Goal: Obtain resource: Download file/media

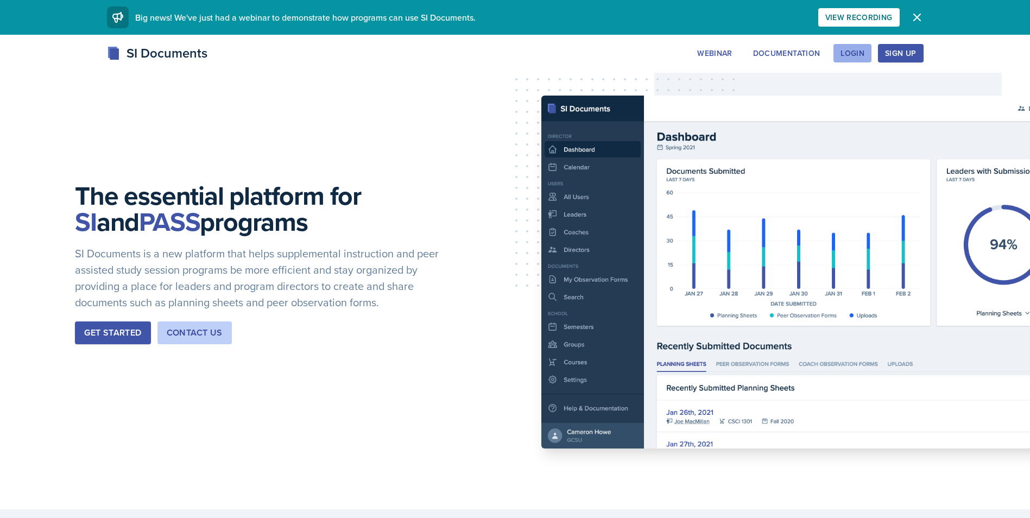
click at [836, 49] on button "Login" at bounding box center [853, 53] width 38 height 18
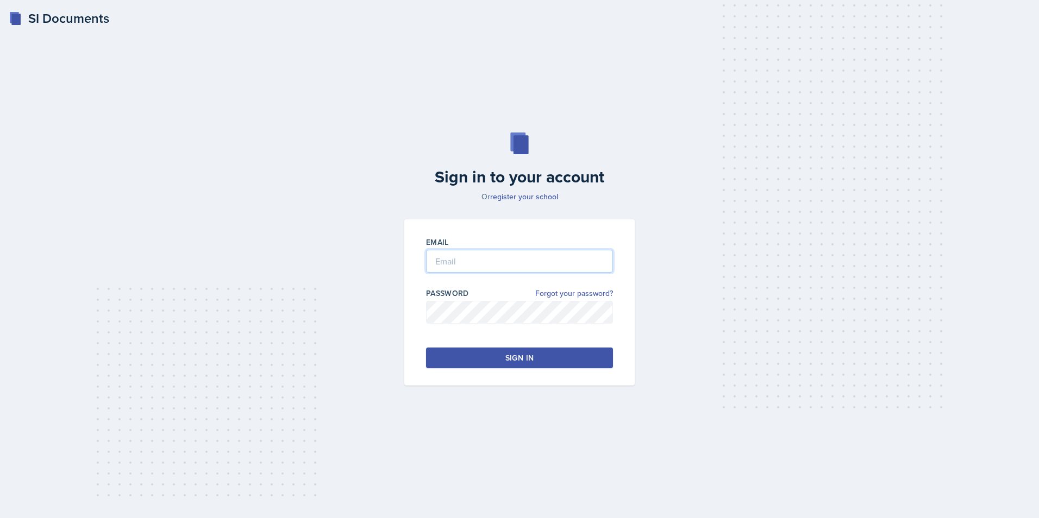
type input "[PERSON_NAME][EMAIL_ADDRESS][DOMAIN_NAME]"
click at [471, 256] on input "[PERSON_NAME][EMAIL_ADDRESS][DOMAIN_NAME]" at bounding box center [519, 261] width 187 height 23
click at [370, 336] on div "Sign in to your account Or register your school Email [EMAIL_ADDRESS][DOMAIN_NA…" at bounding box center [519, 259] width 1004 height 323
click at [477, 367] on button "Sign in" at bounding box center [519, 358] width 187 height 21
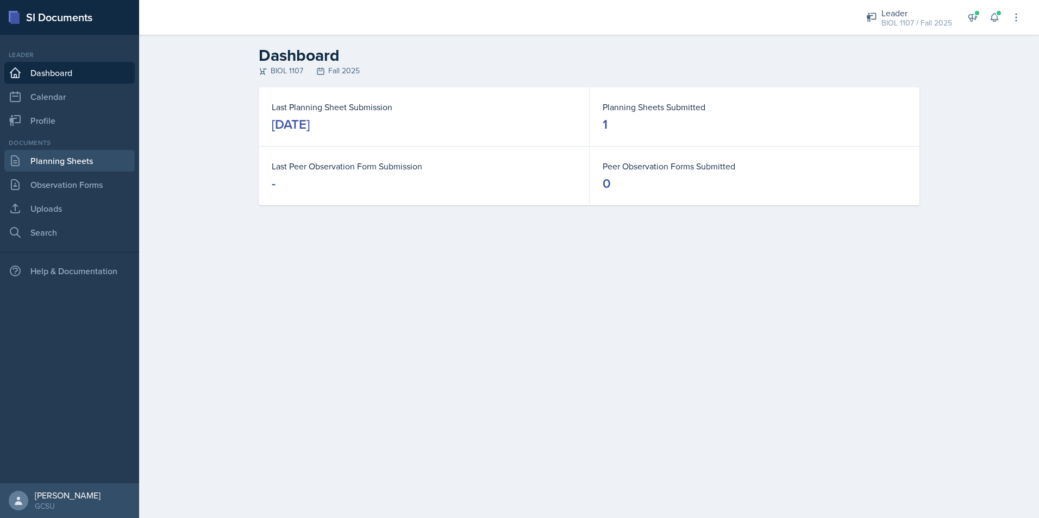
click at [92, 156] on link "Planning Sheets" at bounding box center [69, 161] width 130 height 22
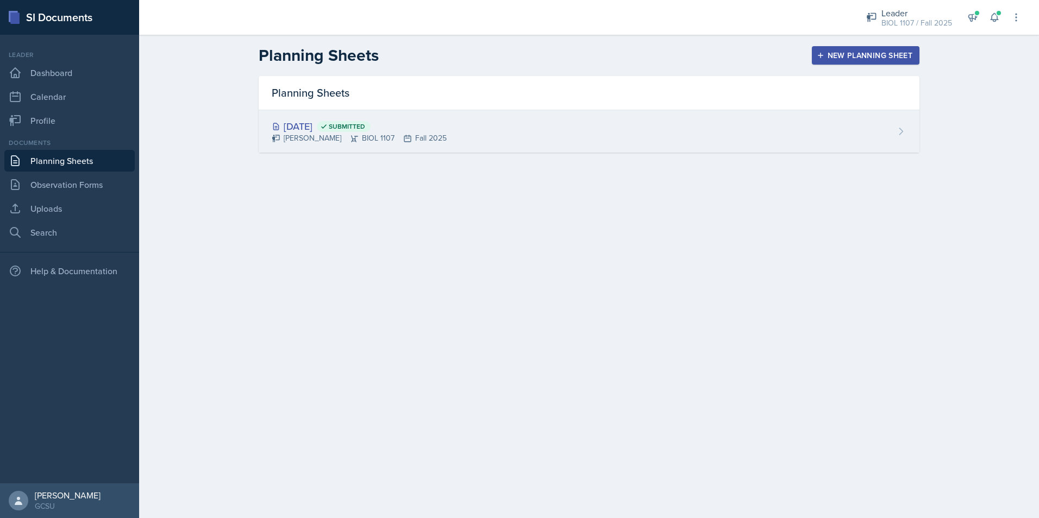
click at [440, 138] on div "[DATE] Submitted [PERSON_NAME] BIOL 1107 Fall 2025" at bounding box center [589, 131] width 660 height 42
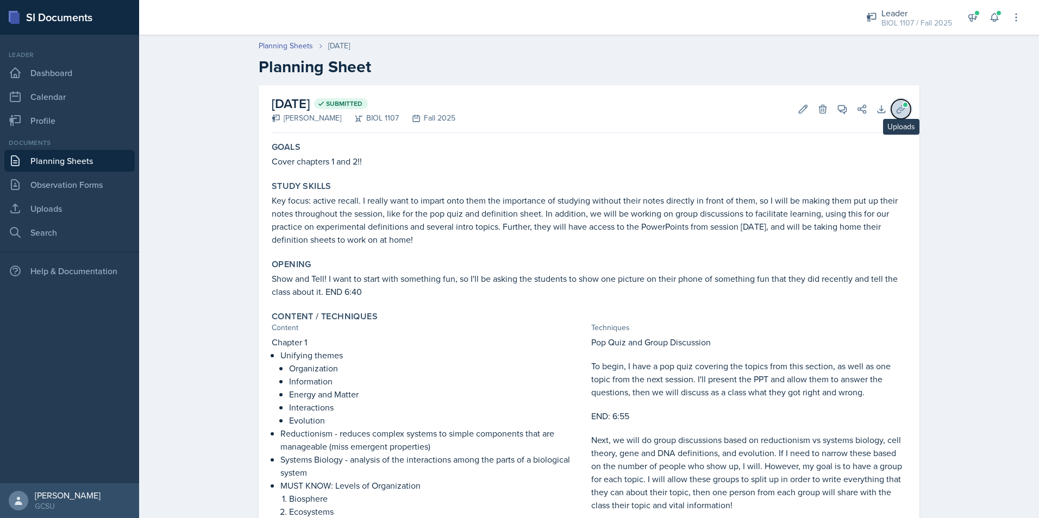
click at [895, 107] on icon at bounding box center [900, 109] width 11 height 11
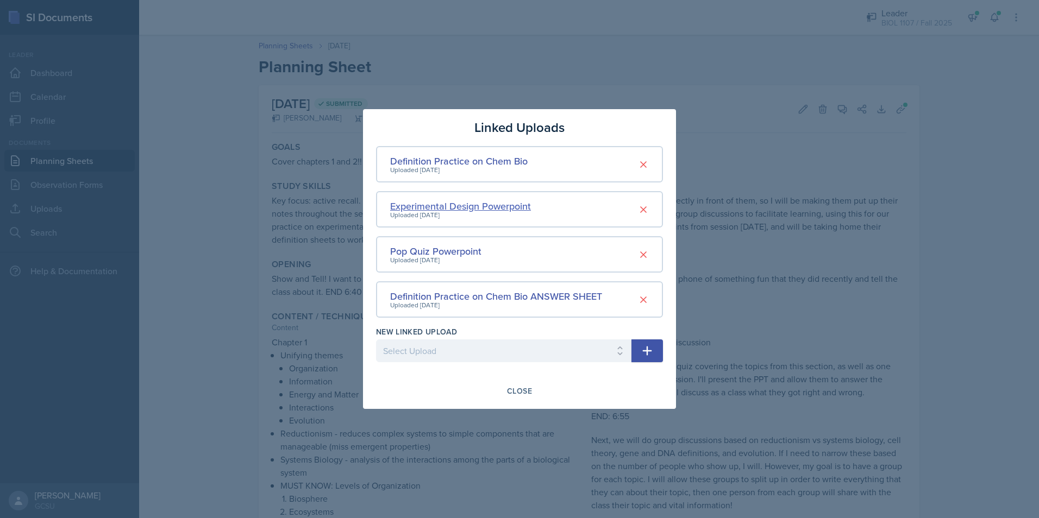
click at [480, 205] on div "Experimental Design Powerpoint" at bounding box center [460, 206] width 141 height 15
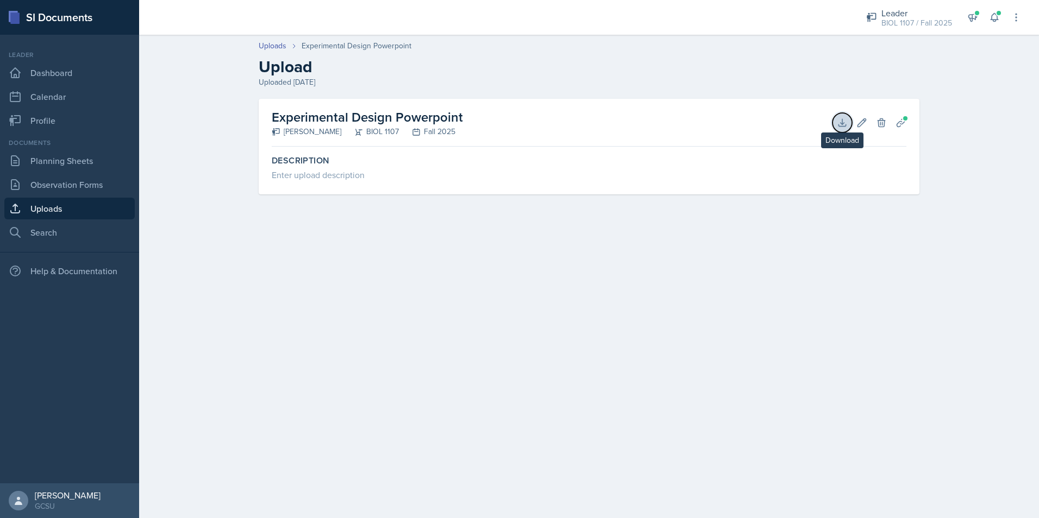
click at [840, 126] on icon at bounding box center [841, 122] width 7 height 7
click at [283, 45] on link "Uploads" at bounding box center [273, 45] width 28 height 11
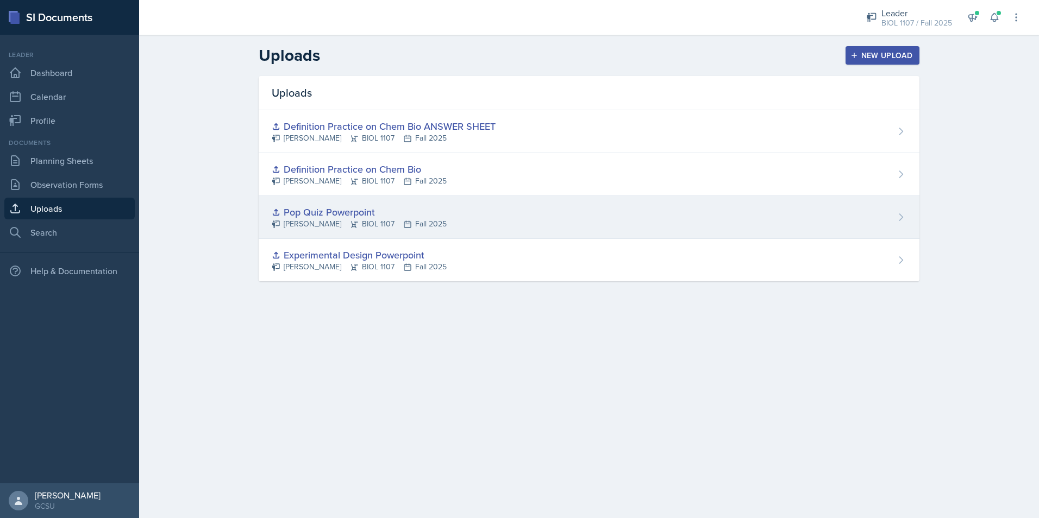
click at [486, 222] on div "Pop Quiz Powerpoint [PERSON_NAME] BIOL 1107 Fall 2025" at bounding box center [589, 217] width 660 height 43
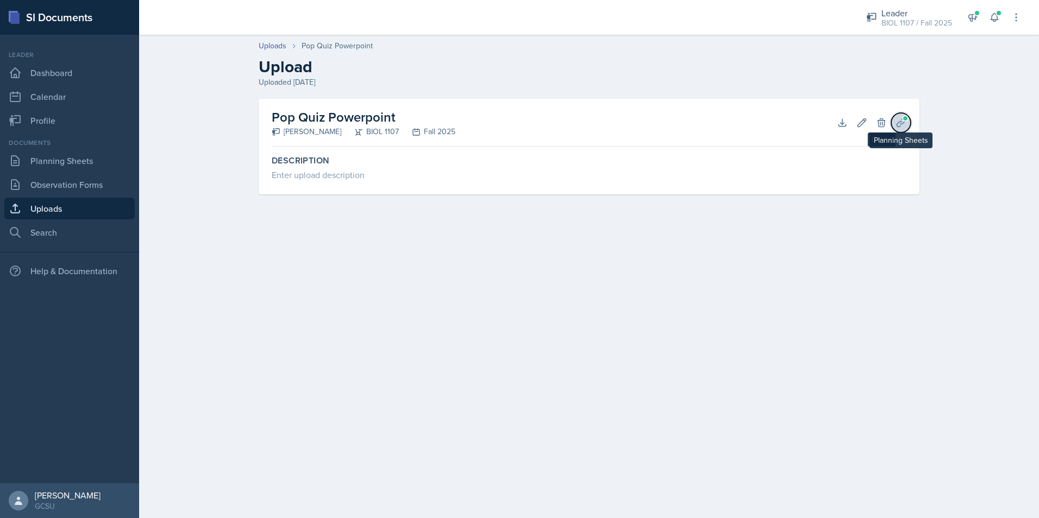
click at [895, 124] on button "Planning Sheets" at bounding box center [901, 123] width 20 height 20
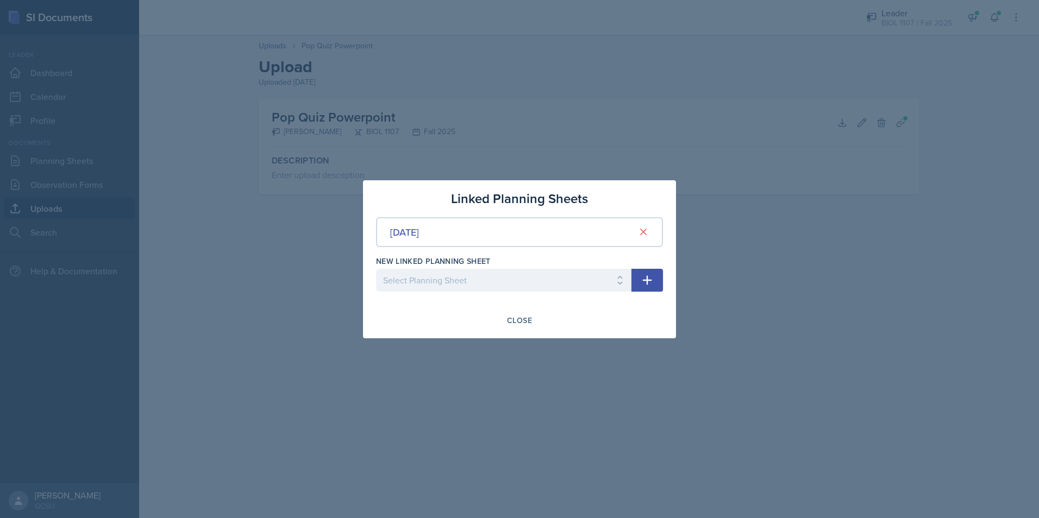
click at [790, 160] on div at bounding box center [519, 259] width 1039 height 518
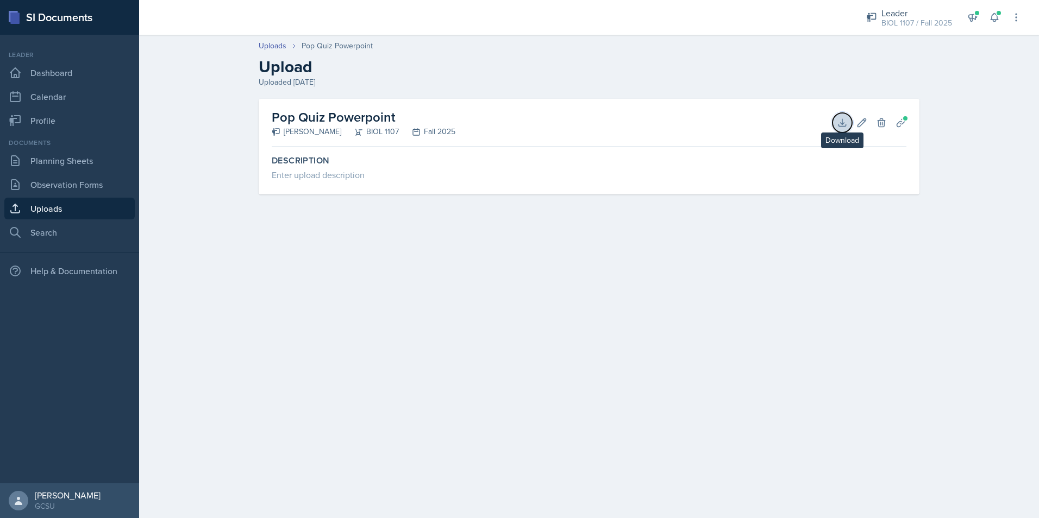
click at [834, 121] on button "Download" at bounding box center [842, 123] width 20 height 20
click at [277, 46] on link "Uploads" at bounding box center [273, 45] width 28 height 11
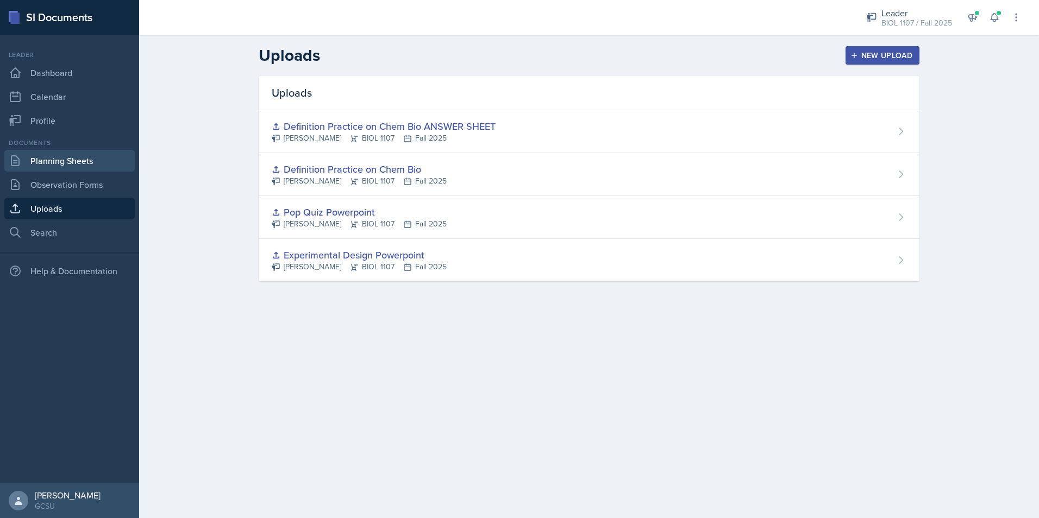
click at [84, 157] on link "Planning Sheets" at bounding box center [69, 161] width 130 height 22
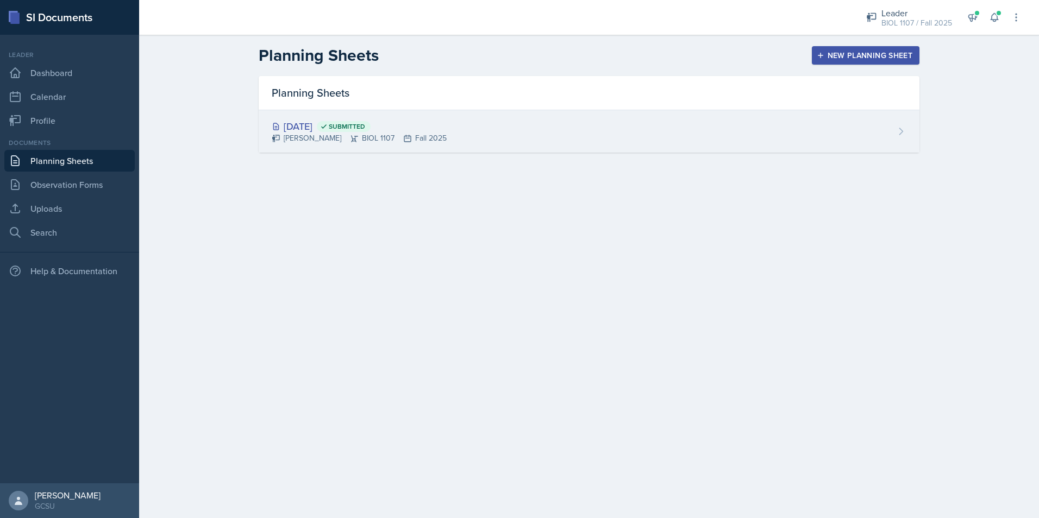
click at [328, 130] on div "[DATE] Submitted" at bounding box center [359, 126] width 175 height 15
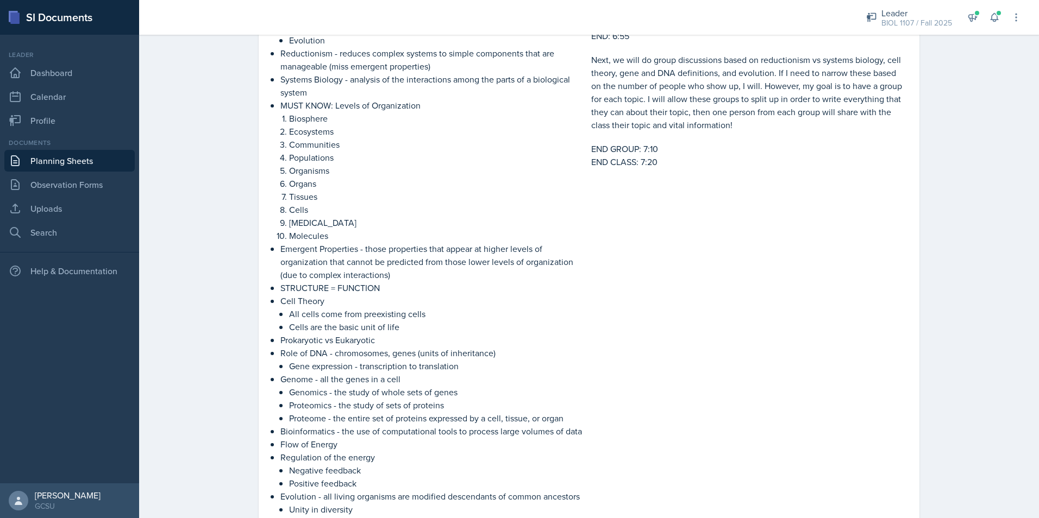
scroll to position [272, 0]
